Goal: Task Accomplishment & Management: Use online tool/utility

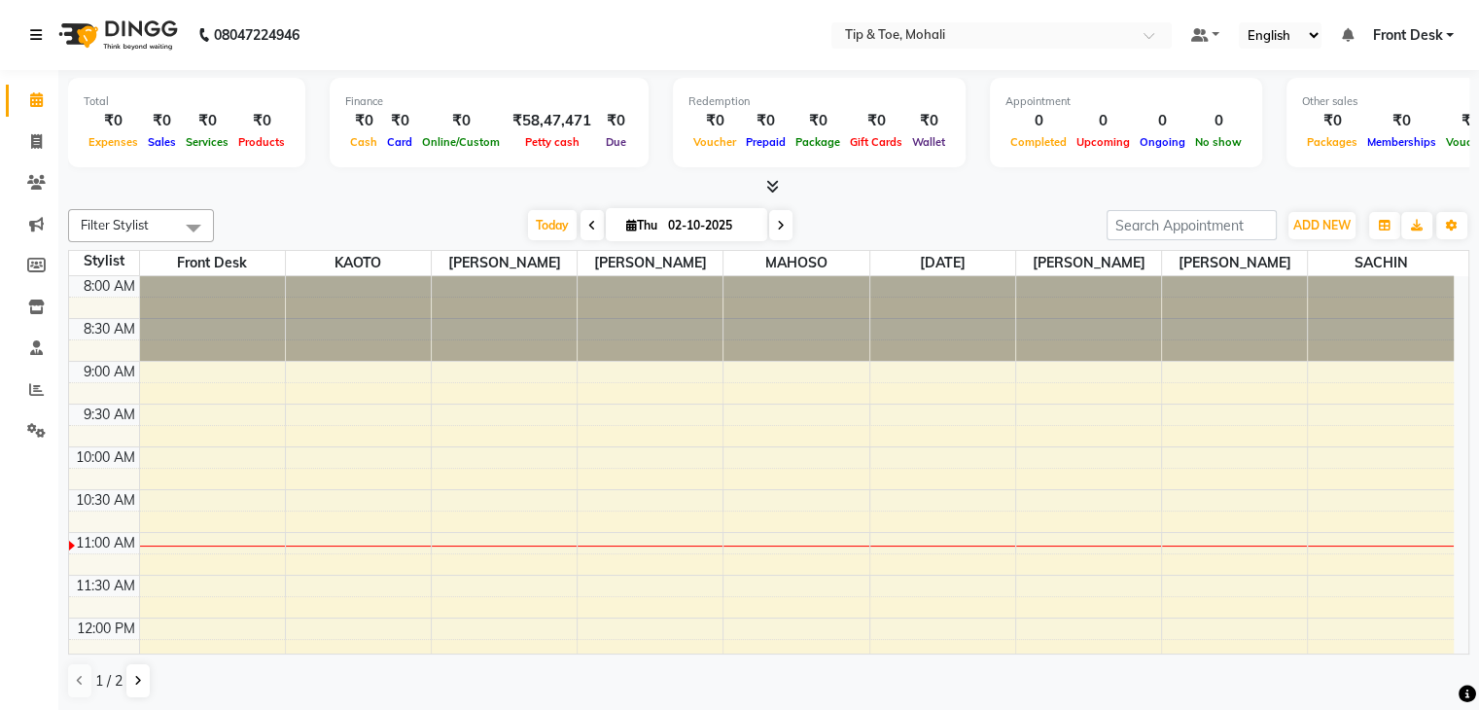
click at [34, 34] on icon at bounding box center [36, 35] width 12 height 14
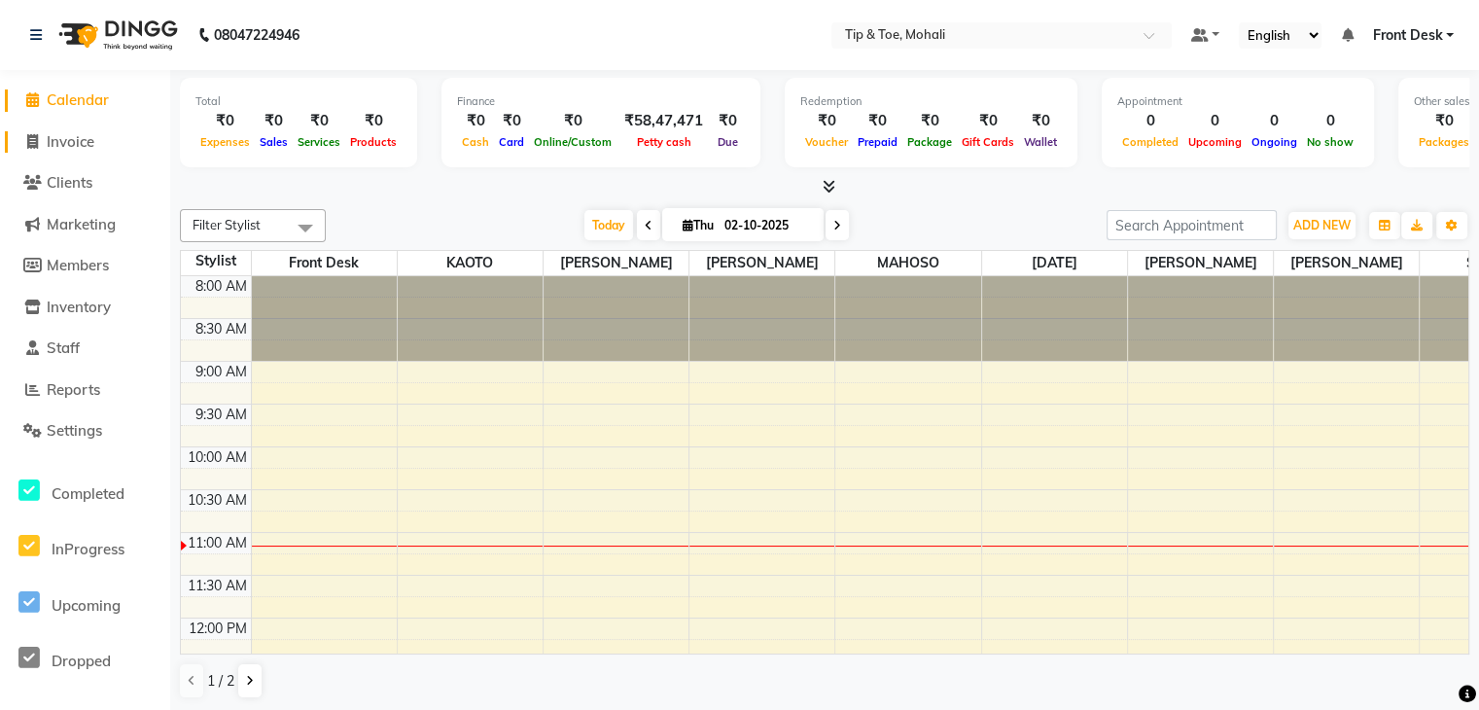
click at [89, 135] on span "Invoice" at bounding box center [71, 141] width 48 height 18
select select "service"
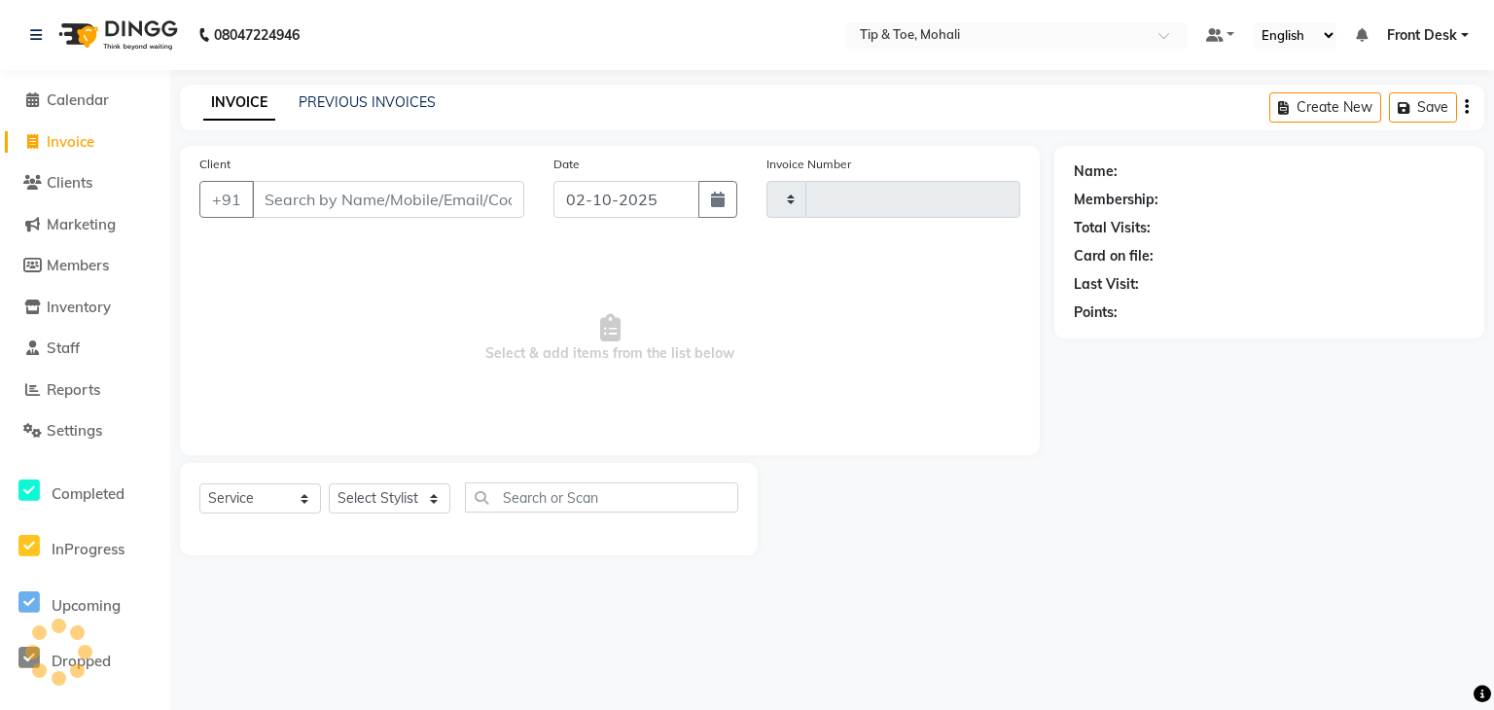
type input "0942"
select select "5835"
click at [374, 92] on div "PREVIOUS INVOICES" at bounding box center [367, 102] width 137 height 20
click at [619, 203] on input "02-10-2025" at bounding box center [626, 199] width 146 height 37
select select "10"
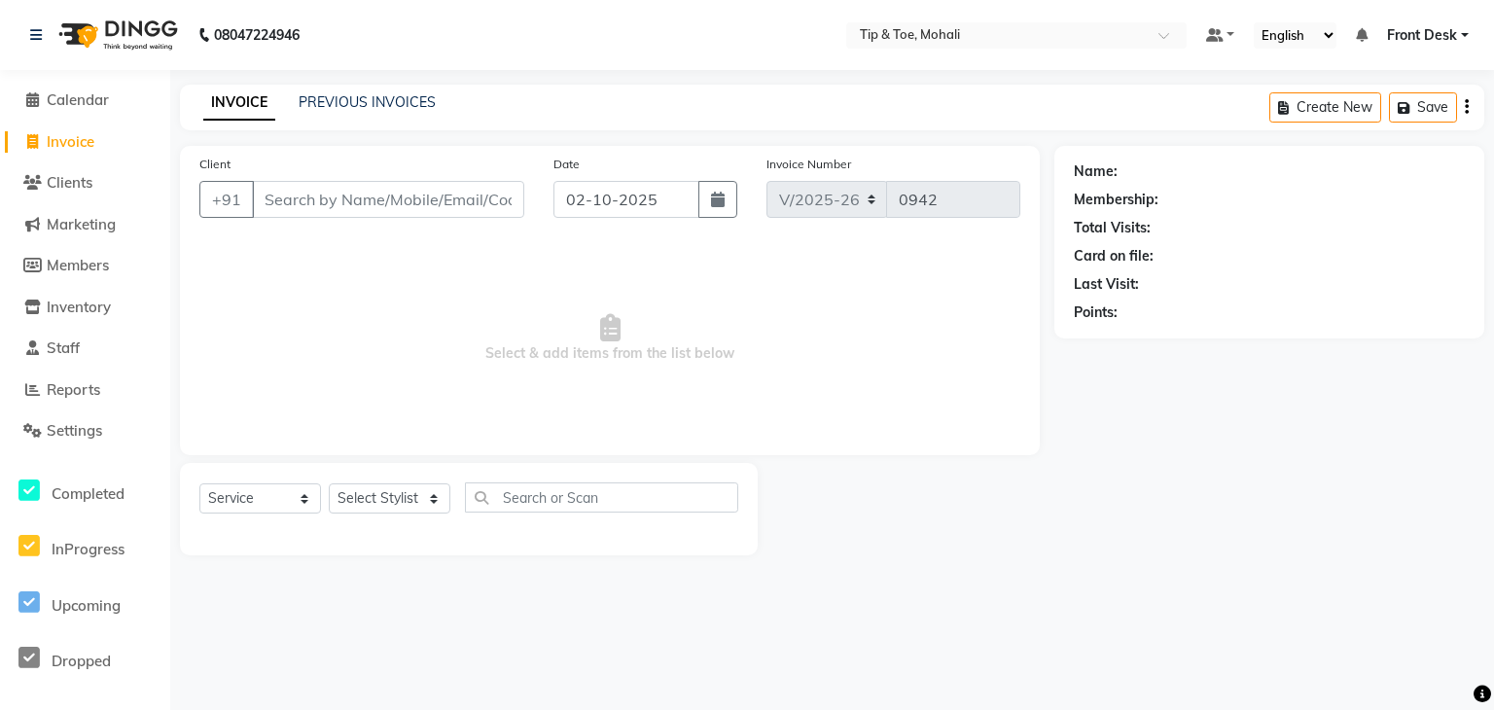
select select "2025"
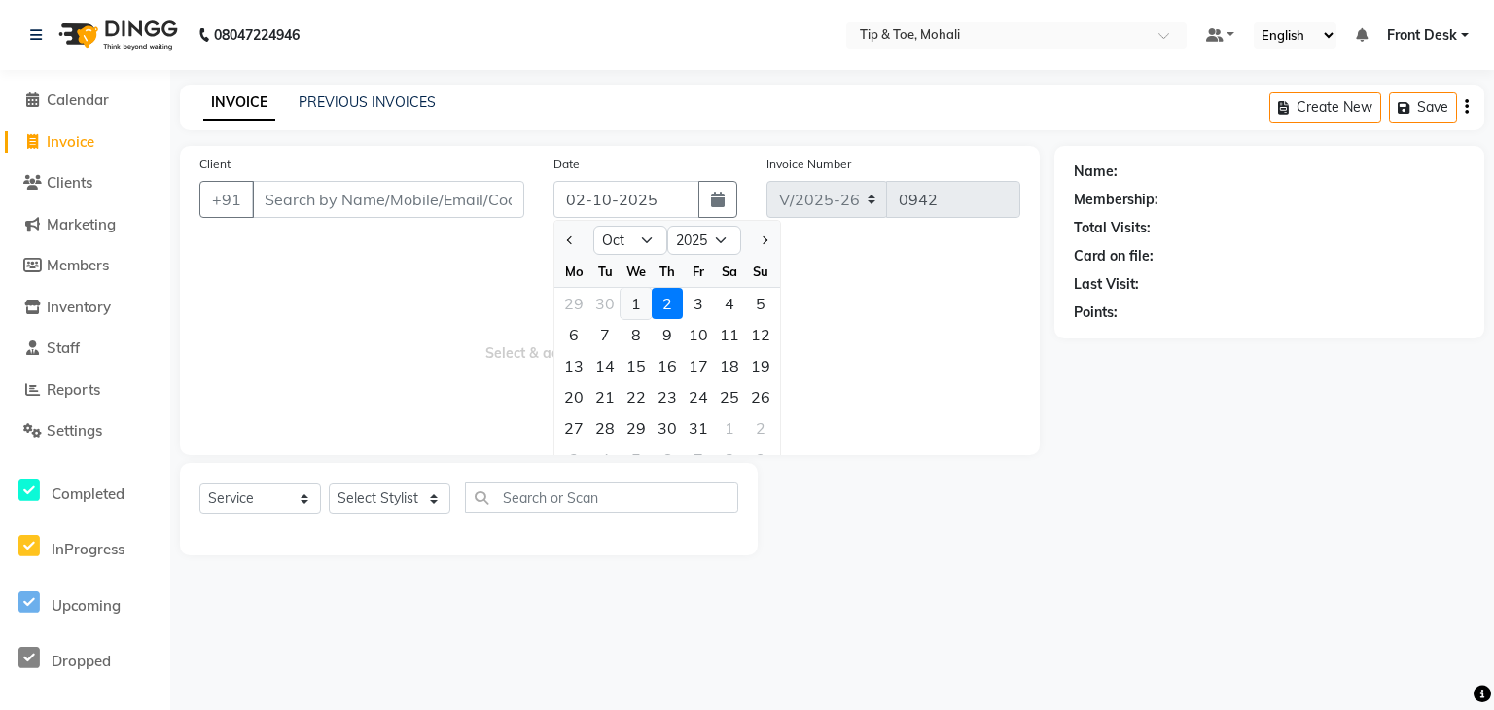
click at [638, 303] on div "1" at bounding box center [636, 303] width 31 height 31
type input "01-10-2025"
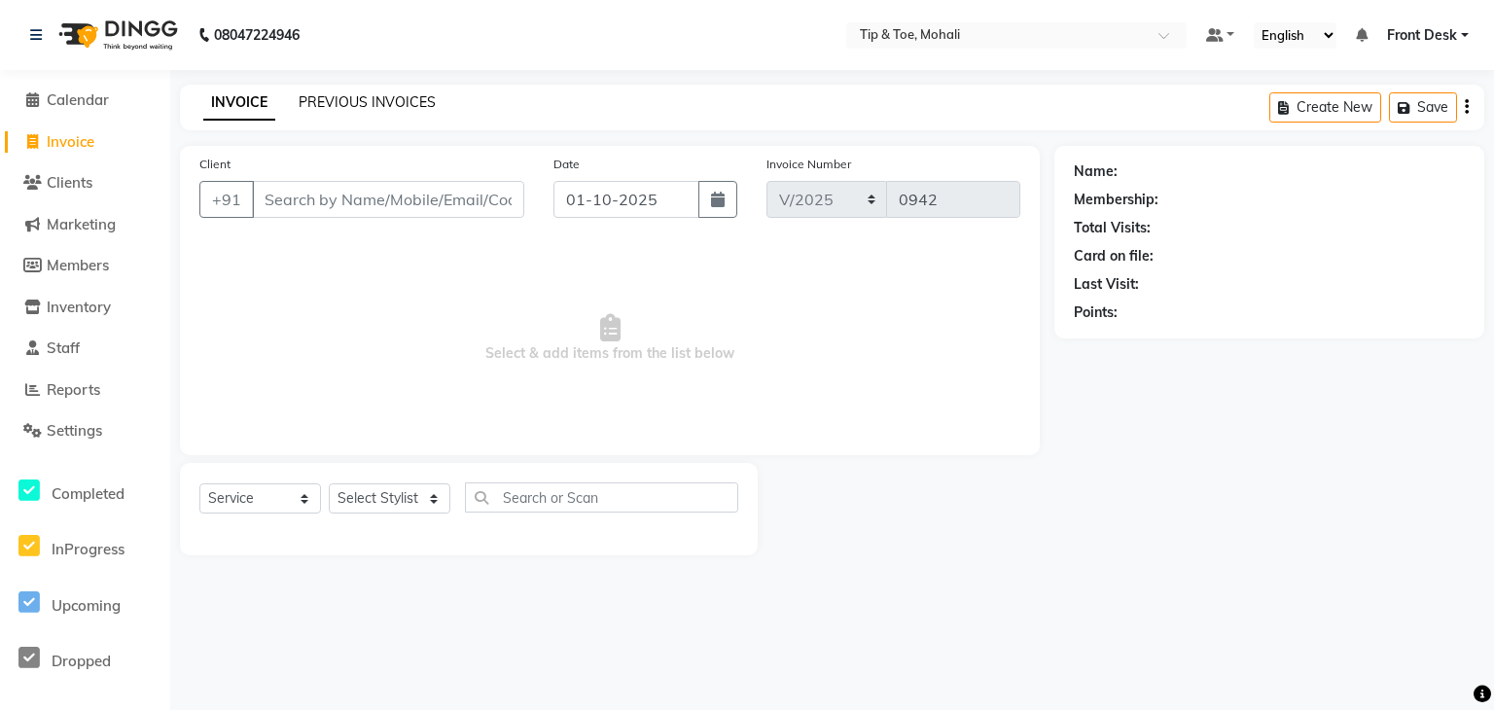
click at [380, 101] on link "PREVIOUS INVOICES" at bounding box center [367, 102] width 137 height 18
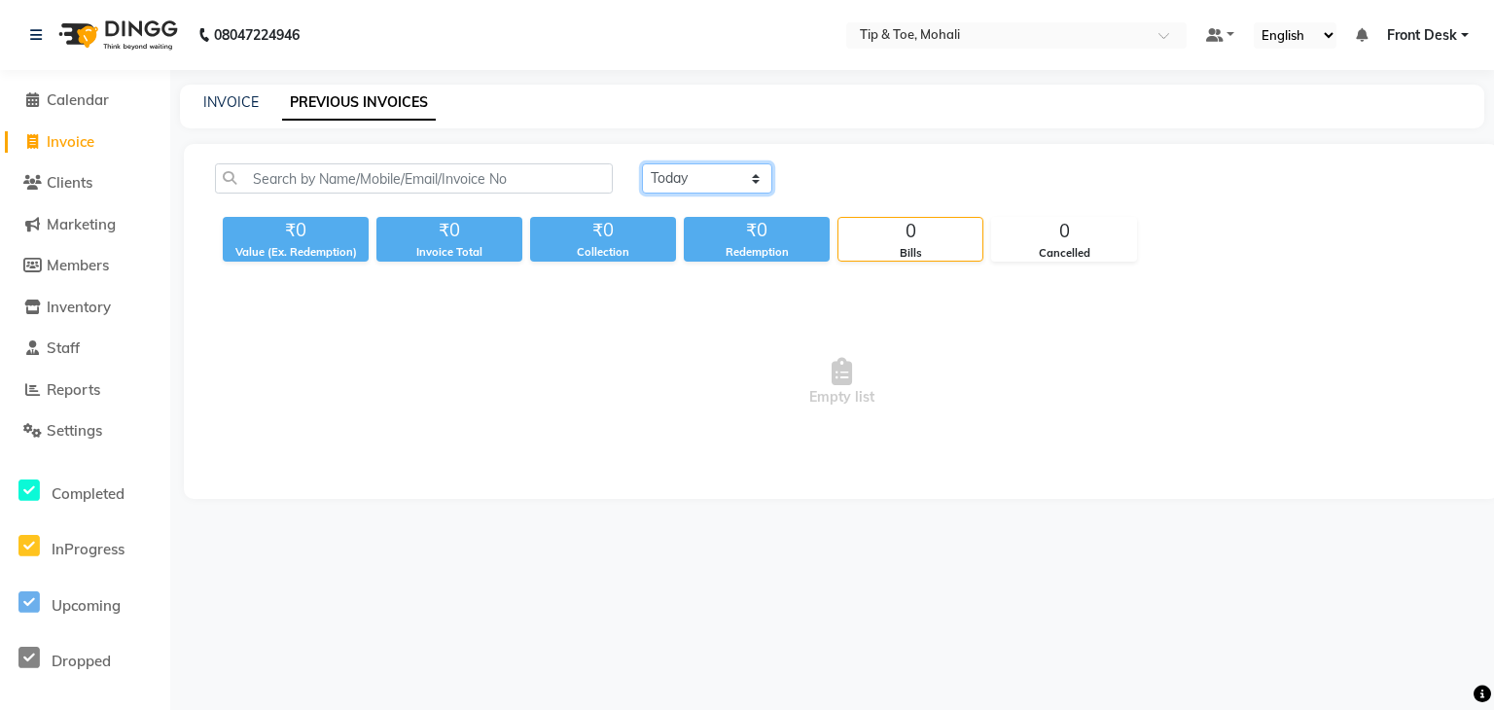
click at [739, 181] on select "[DATE] [DATE] Custom Range" at bounding box center [707, 178] width 130 height 30
select select "[DATE]"
click at [642, 163] on select "[DATE] [DATE] Custom Range" at bounding box center [707, 178] width 130 height 30
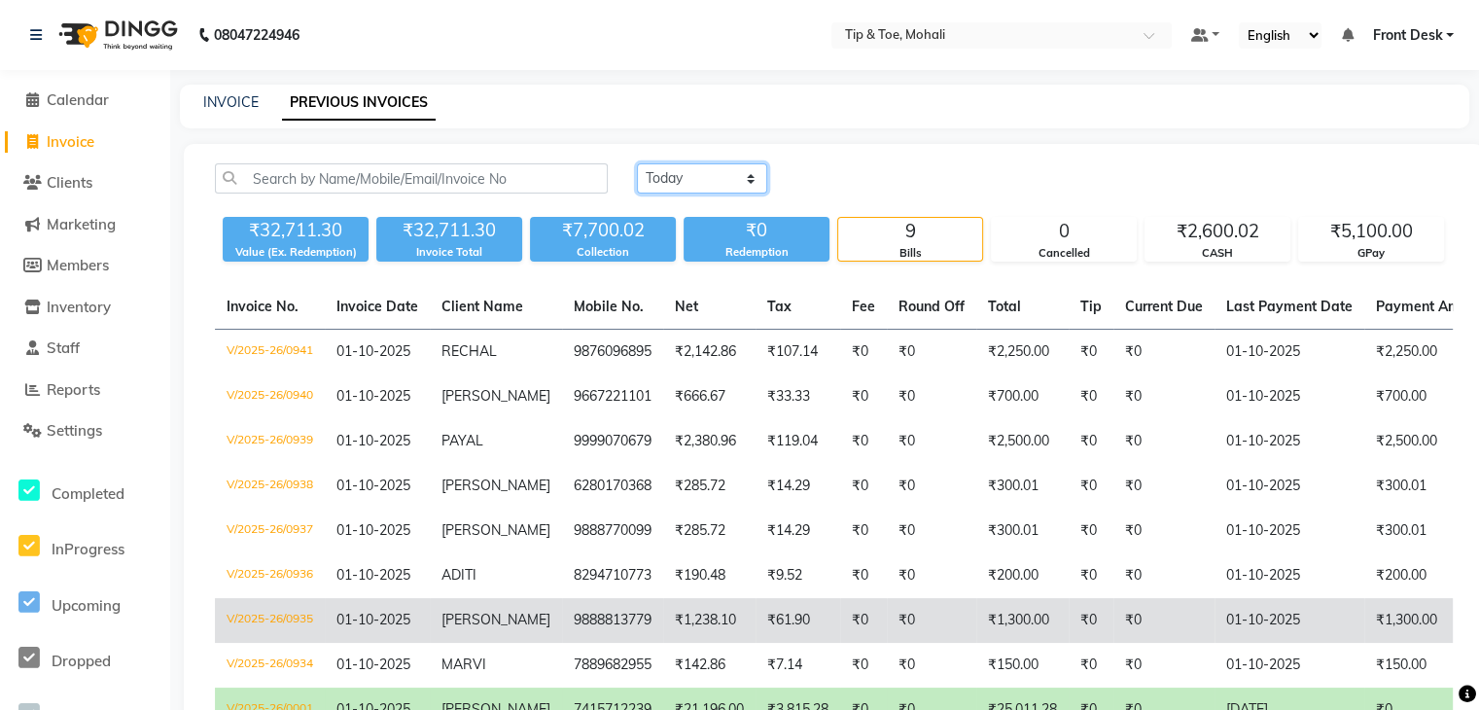
scroll to position [145, 0]
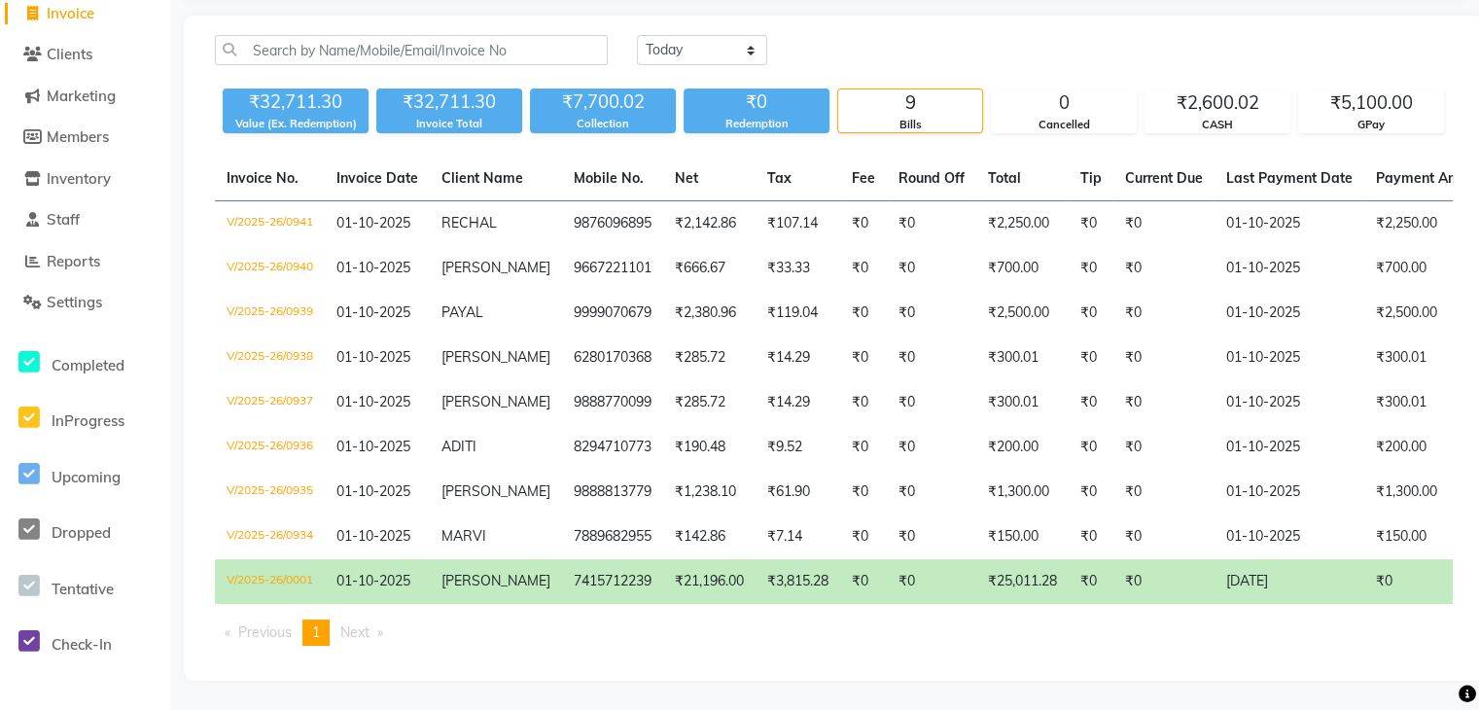
click at [685, 573] on td "₹21,196.00" at bounding box center [709, 581] width 92 height 45
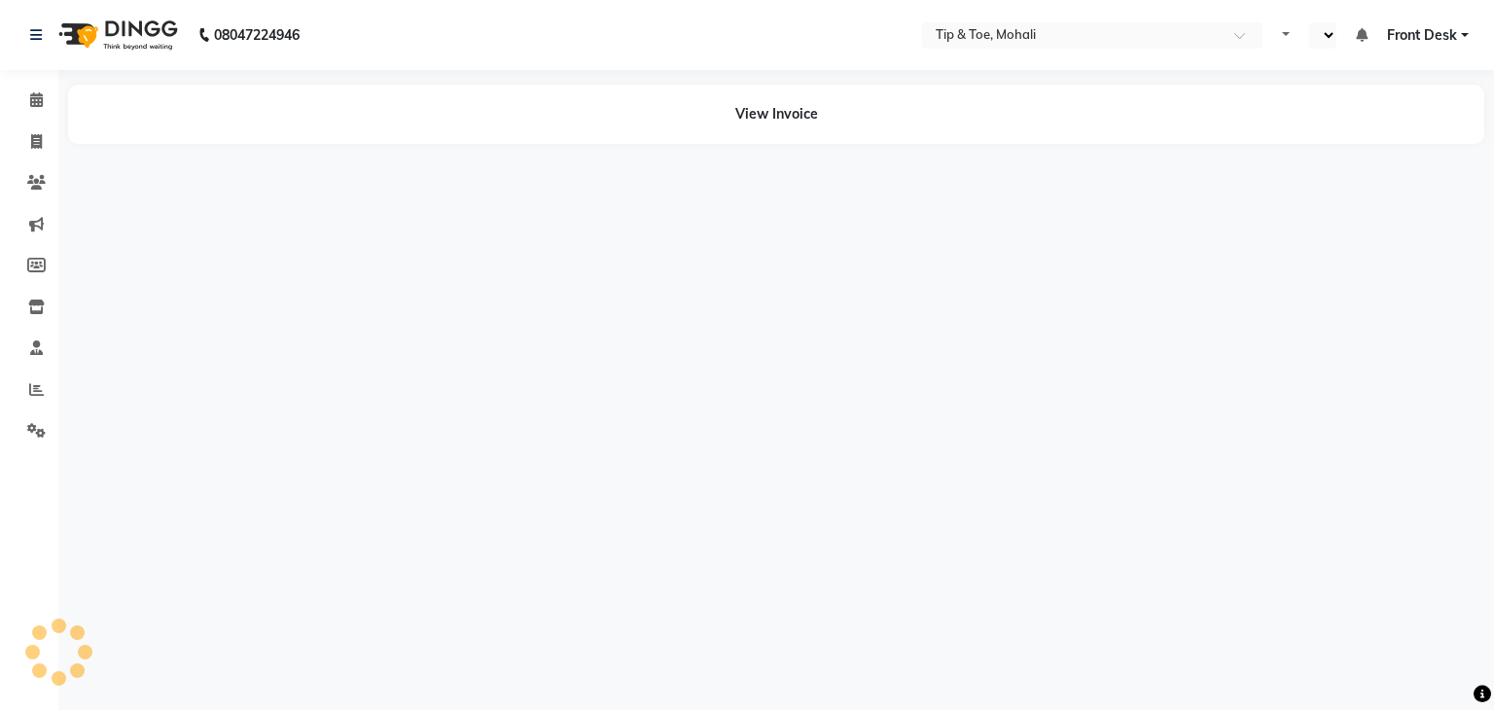
select select "en"
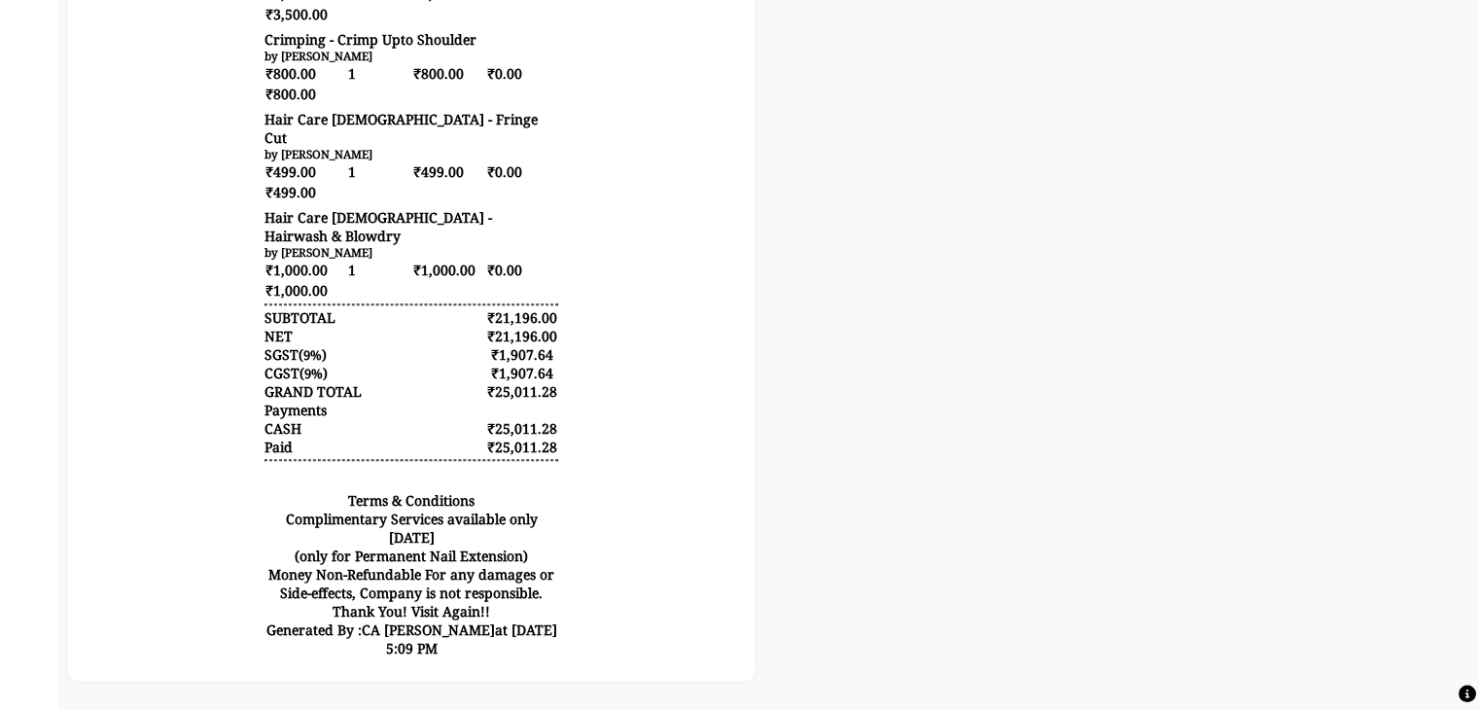
scroll to position [1475, 0]
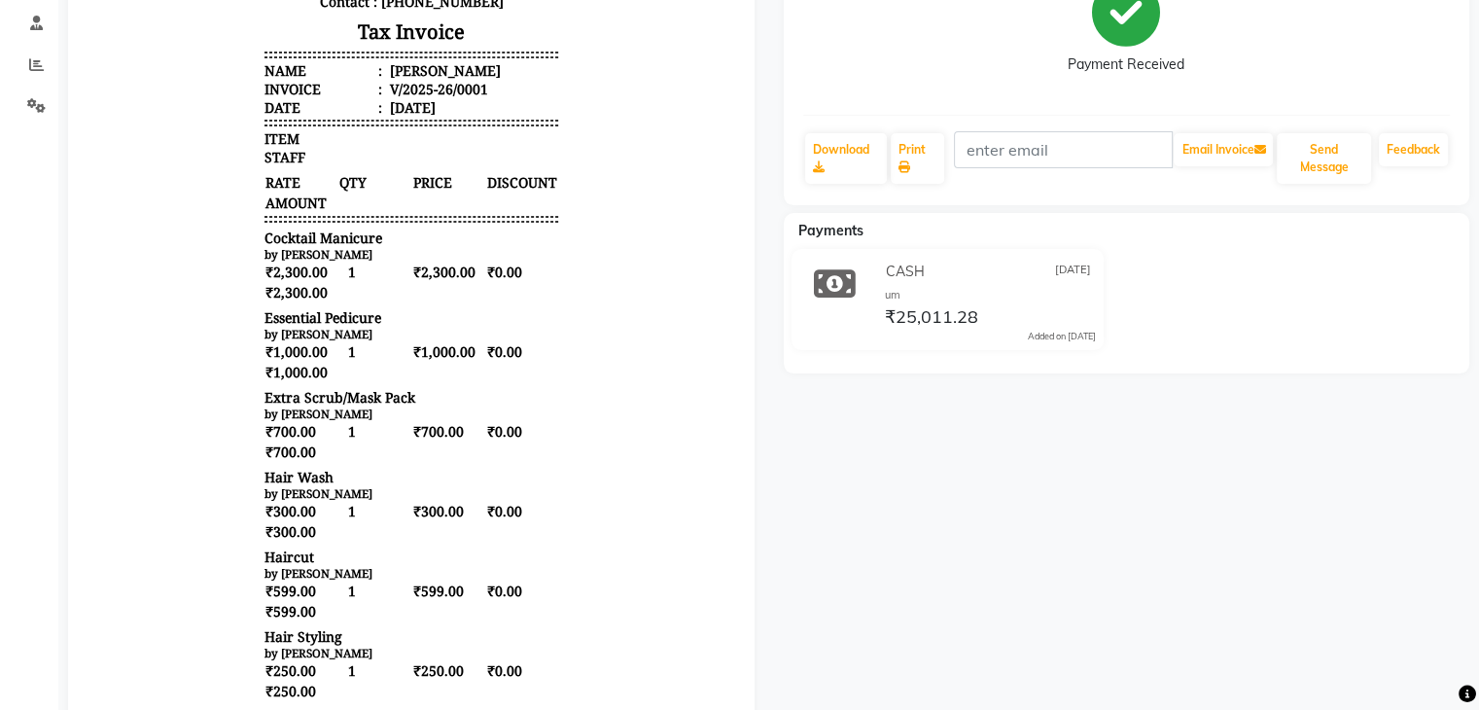
scroll to position [0, 0]
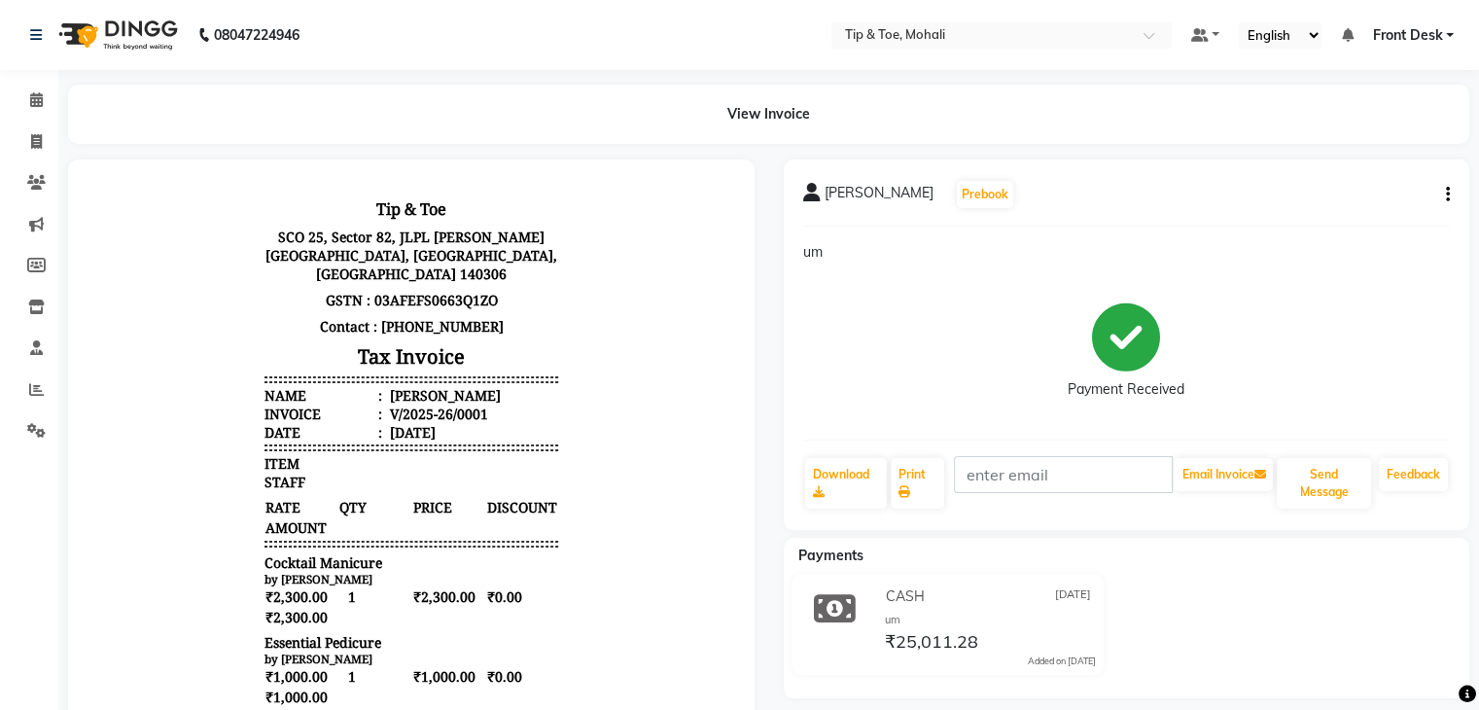
click at [1446, 195] on icon "button" at bounding box center [1448, 195] width 4 height 1
click at [1350, 184] on div "Split Service Amount" at bounding box center [1350, 182] width 133 height 24
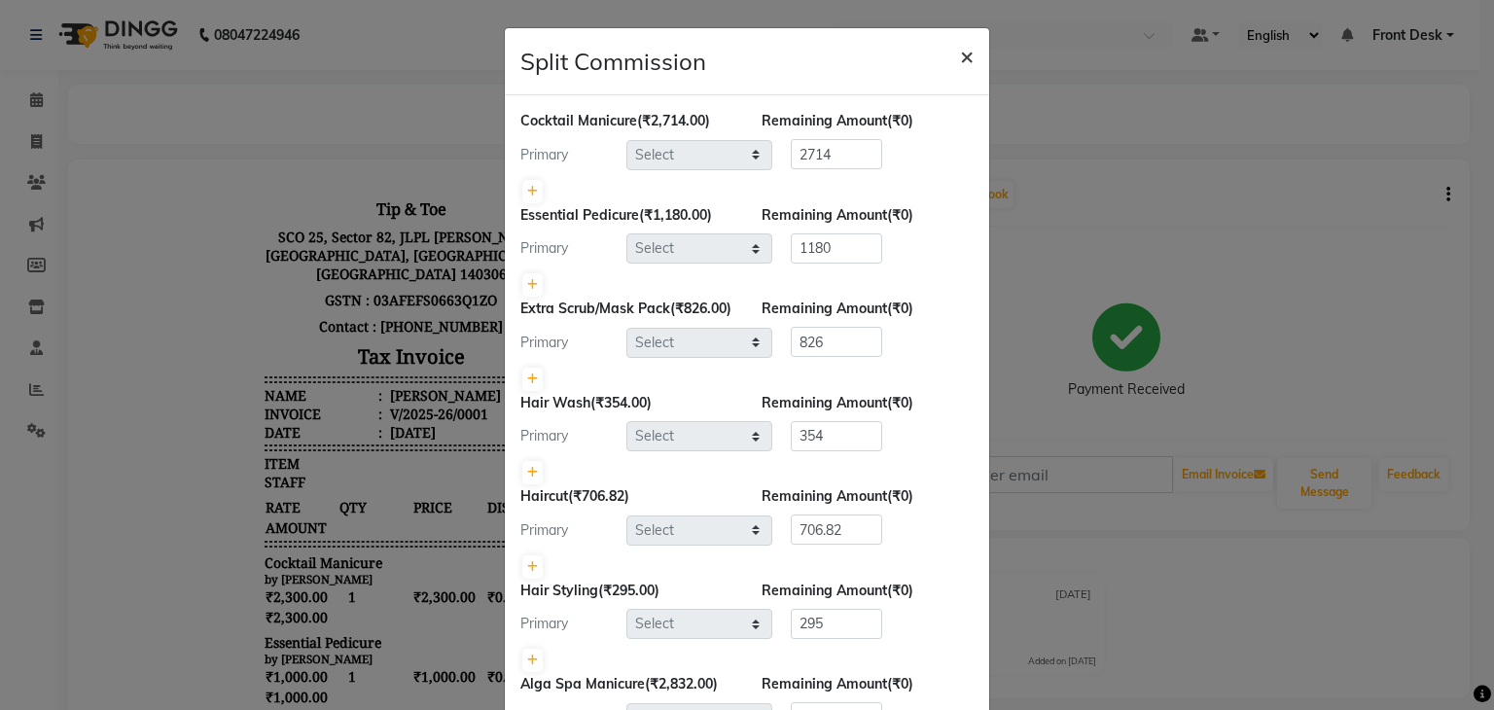
click at [960, 60] on span "×" at bounding box center [967, 55] width 14 height 29
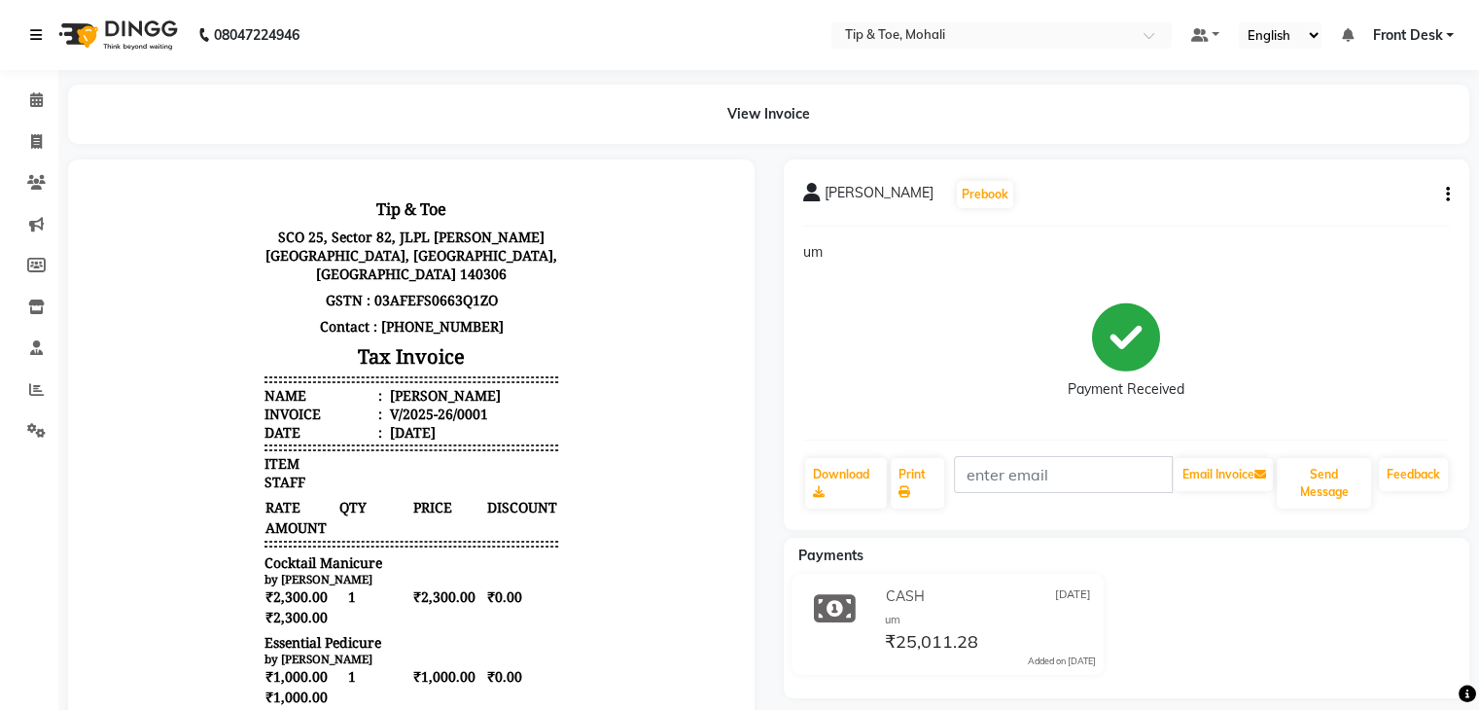
click at [34, 38] on icon at bounding box center [36, 35] width 12 height 14
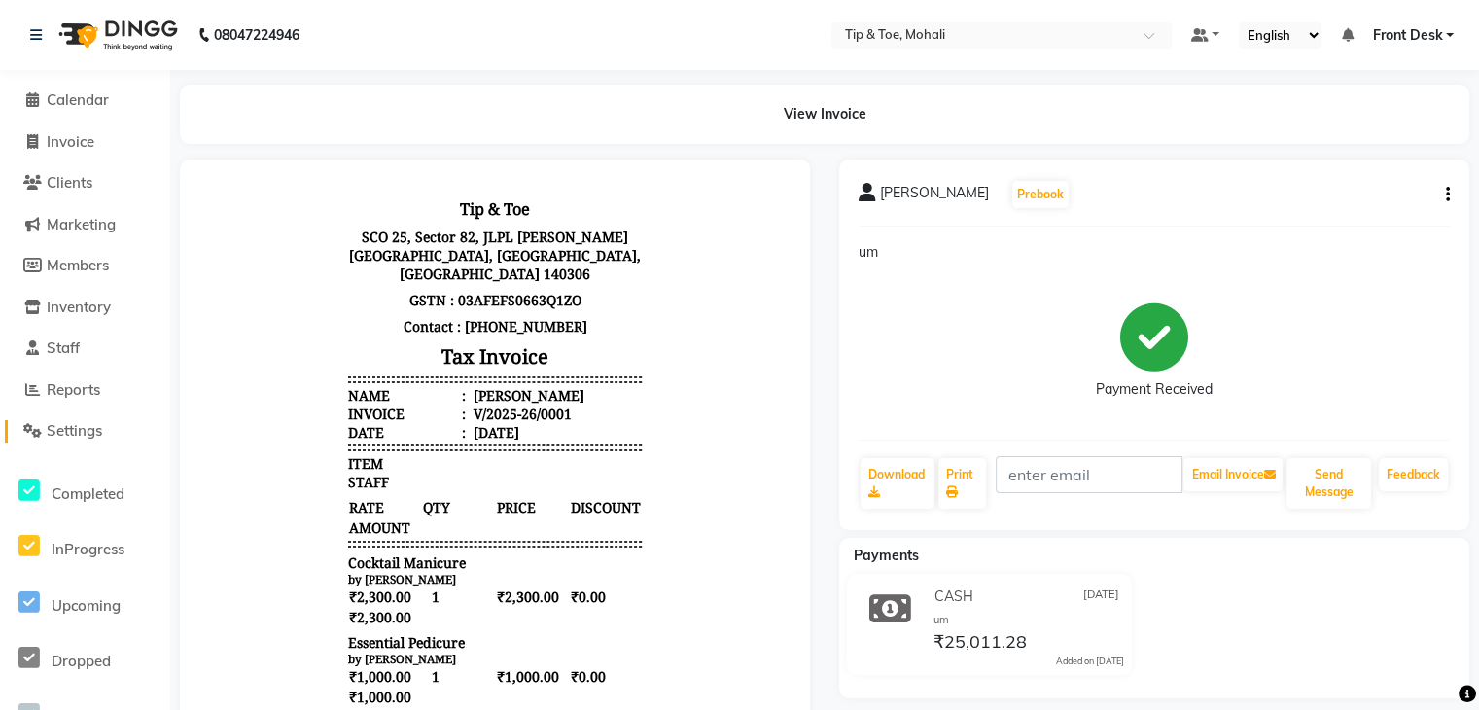
click at [91, 436] on span "Settings" at bounding box center [74, 430] width 55 height 18
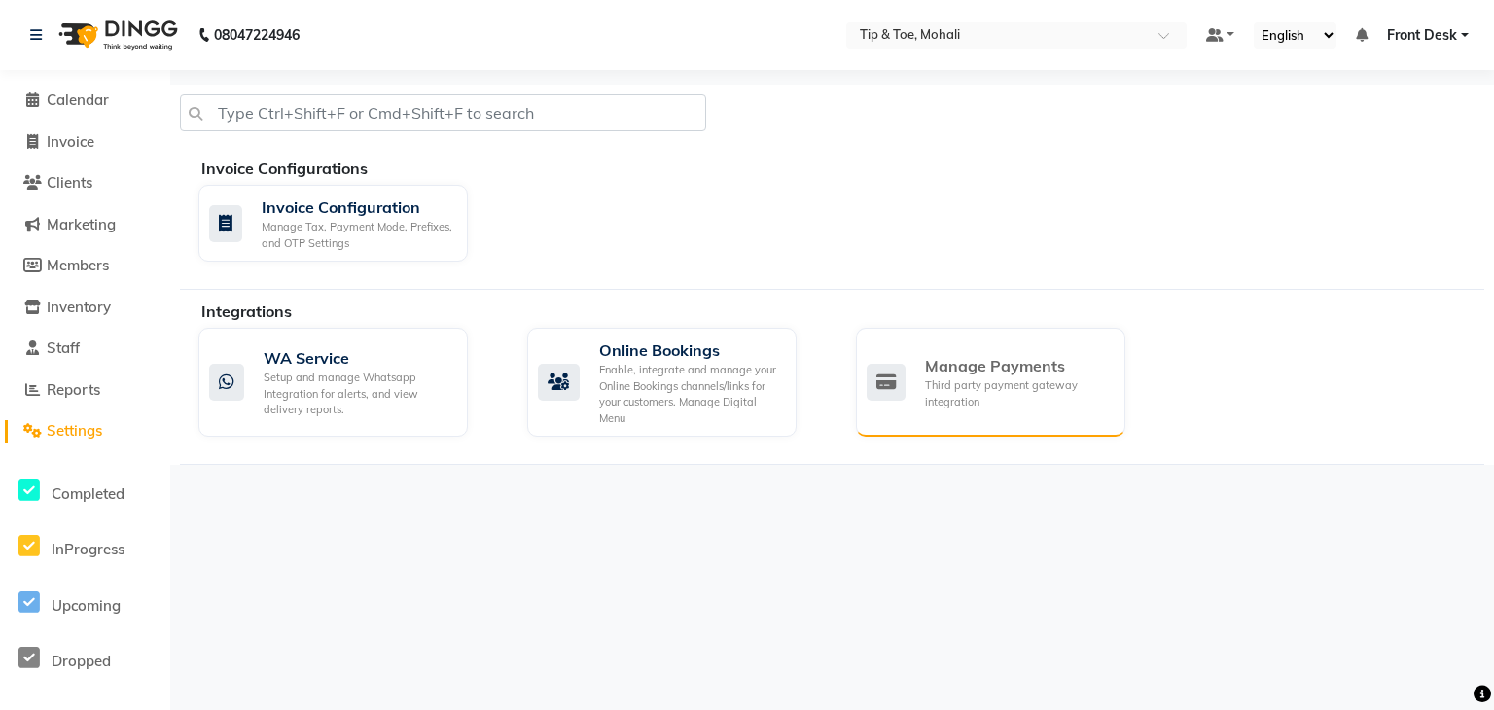
click at [973, 408] on div "Third party payment gateway integration" at bounding box center [1017, 393] width 185 height 32
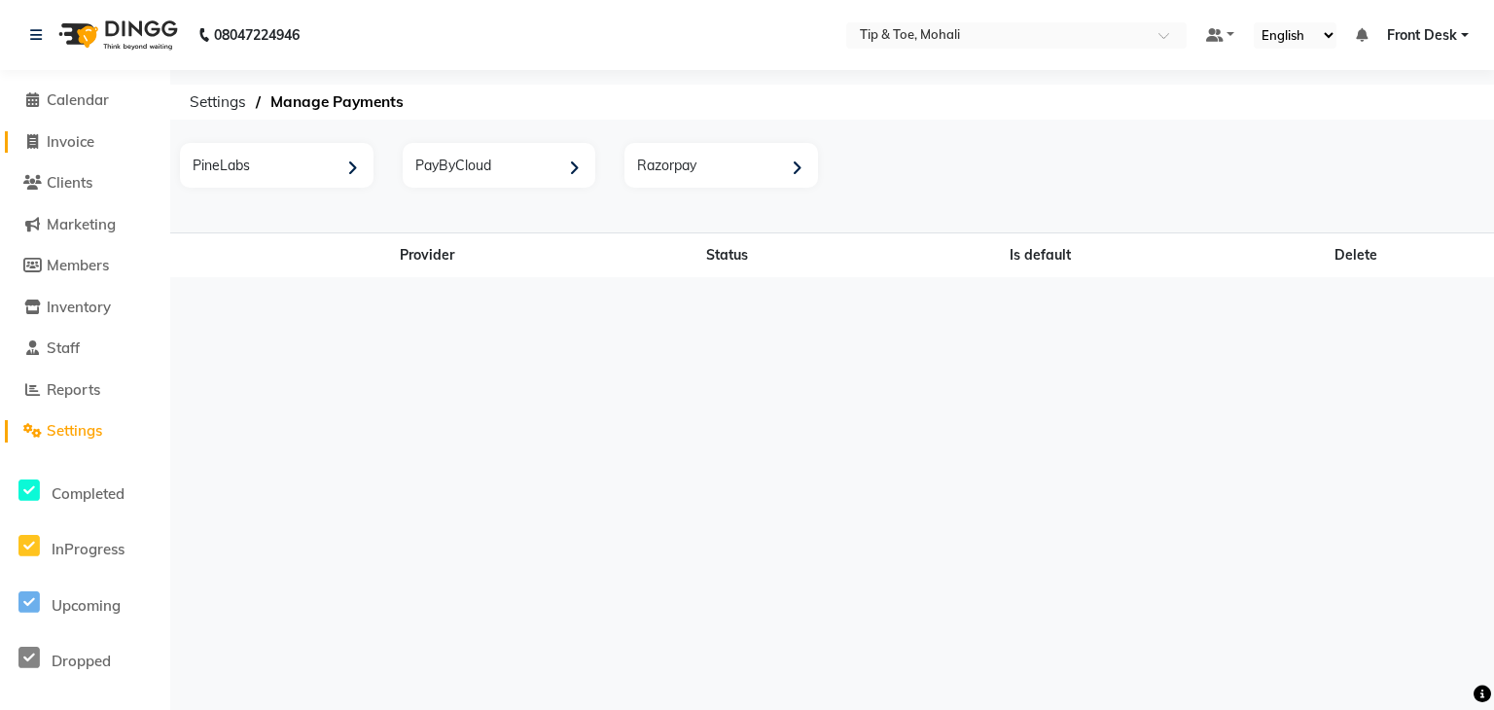
click at [62, 141] on span "Invoice" at bounding box center [71, 141] width 48 height 18
select select "service"
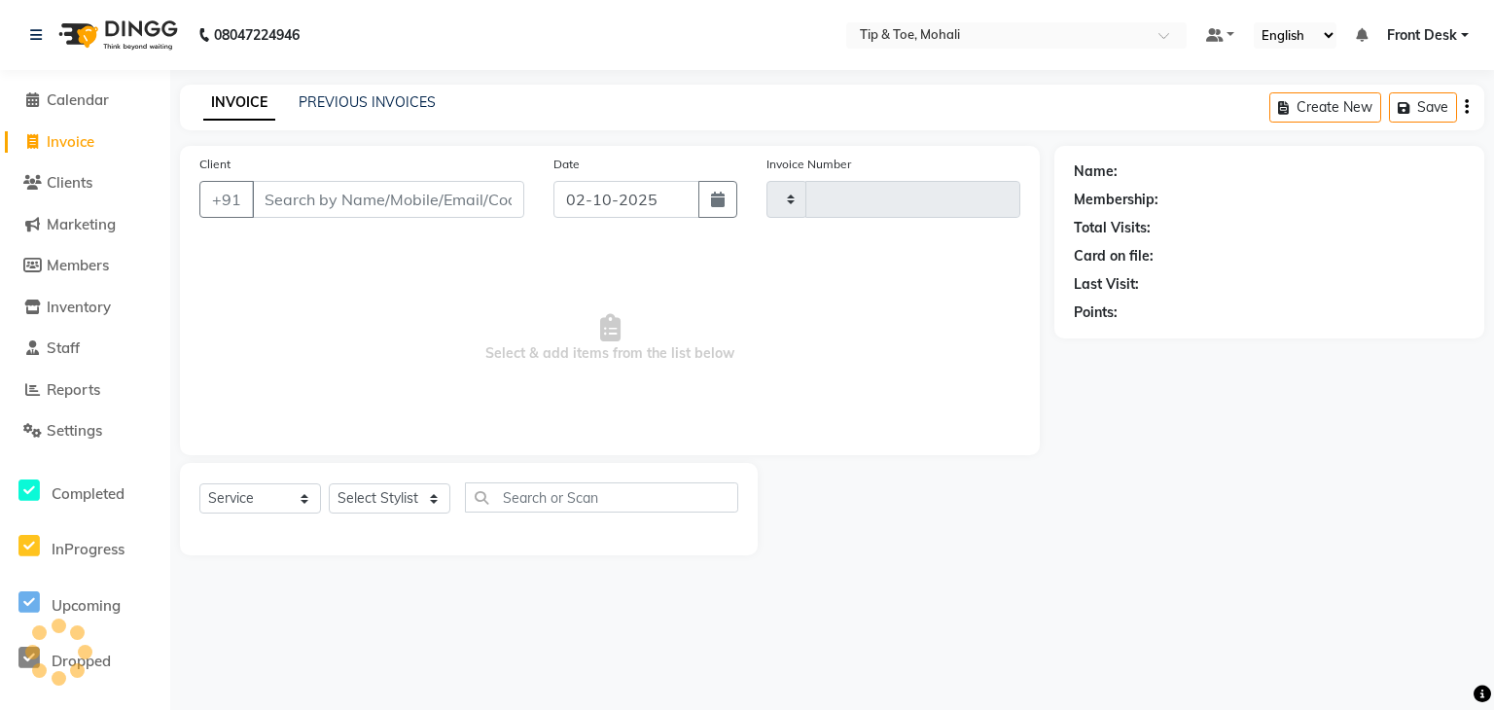
type input "0942"
select select "5835"
